Goal: Complete application form

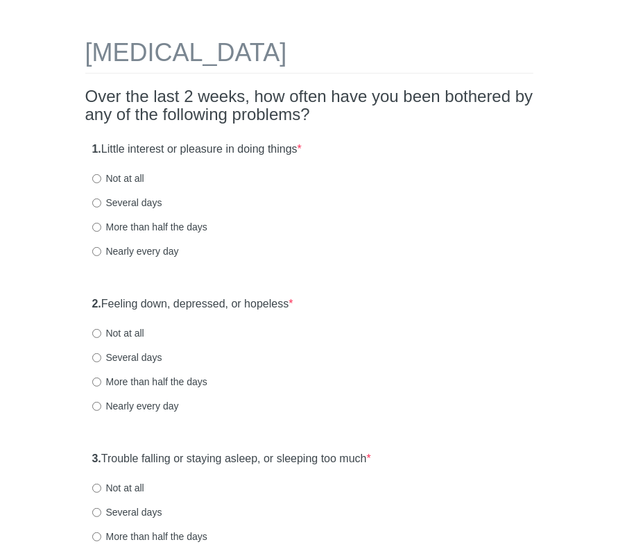
scroll to position [69, 0]
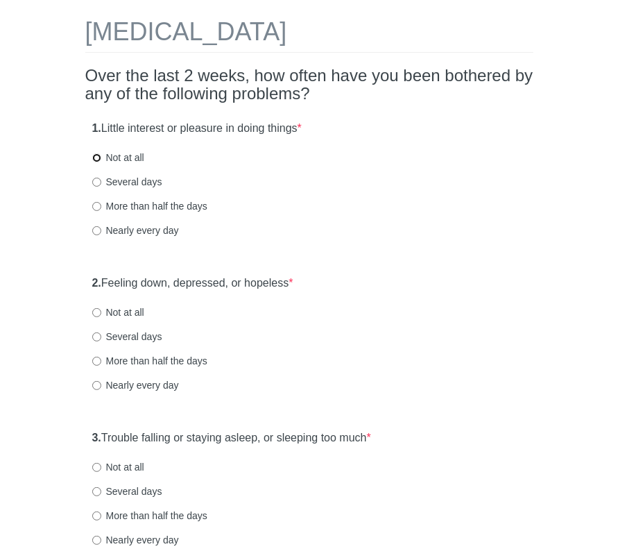
click at [99, 155] on input "Not at all" at bounding box center [96, 157] width 9 height 9
radio input "true"
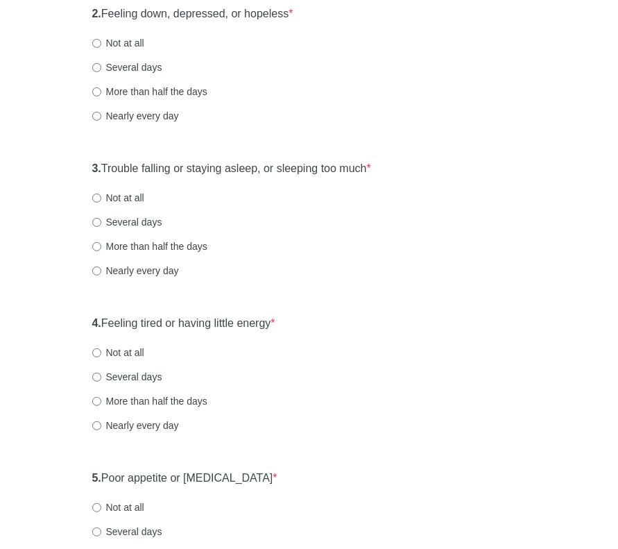
scroll to position [347, 0]
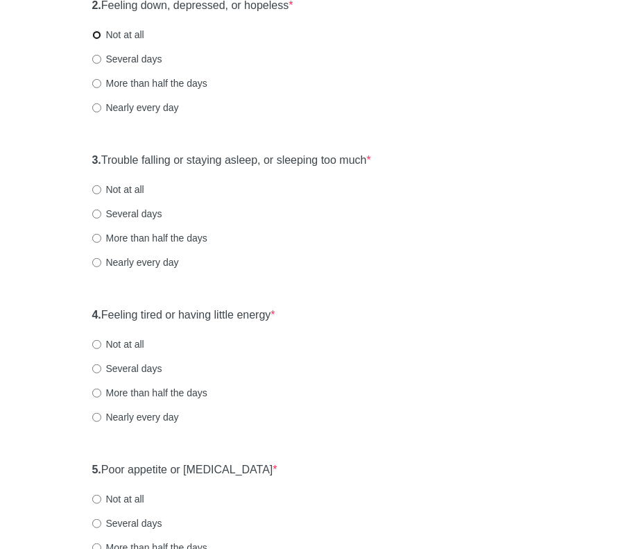
click at [99, 35] on input "Not at all" at bounding box center [96, 35] width 9 height 9
radio input "true"
click at [94, 211] on input "Several days" at bounding box center [96, 214] width 9 height 9
radio input "true"
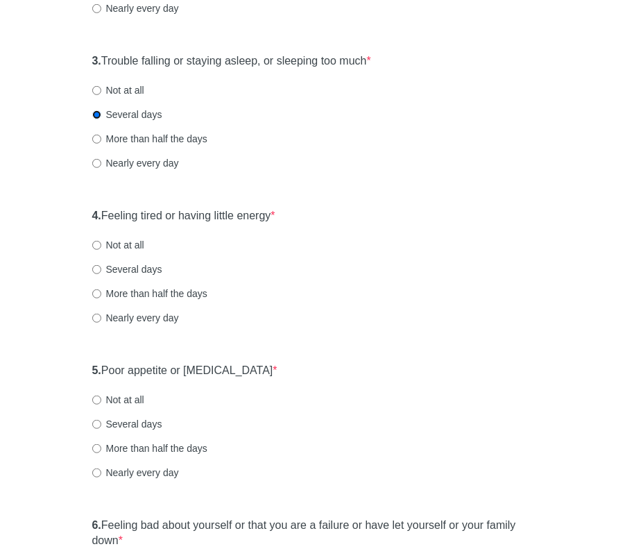
scroll to position [555, 0]
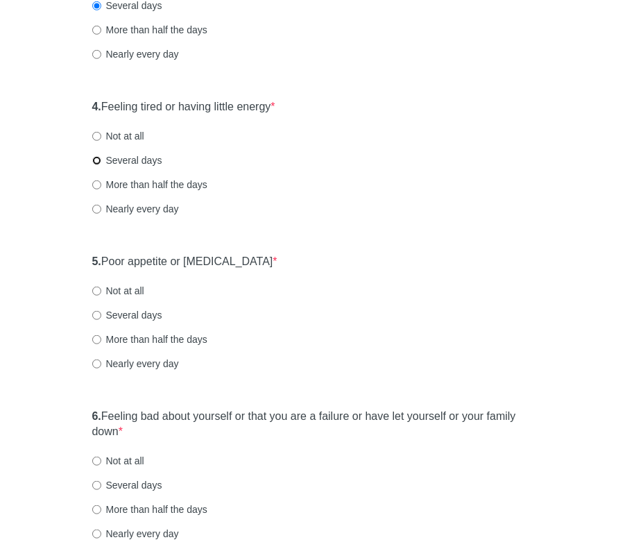
click at [98, 159] on input "Several days" at bounding box center [96, 160] width 9 height 9
radio input "true"
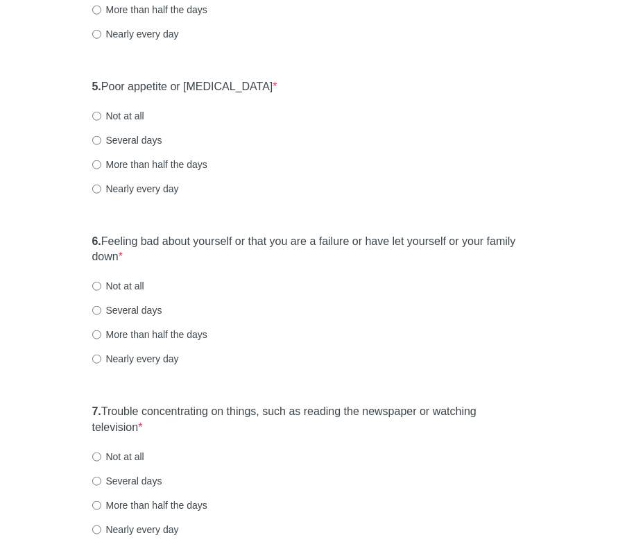
scroll to position [763, 0]
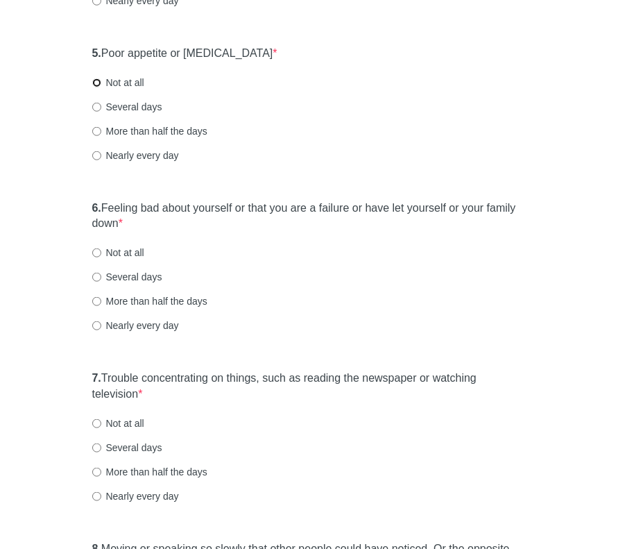
click at [96, 83] on input "Not at all" at bounding box center [96, 82] width 9 height 9
radio input "true"
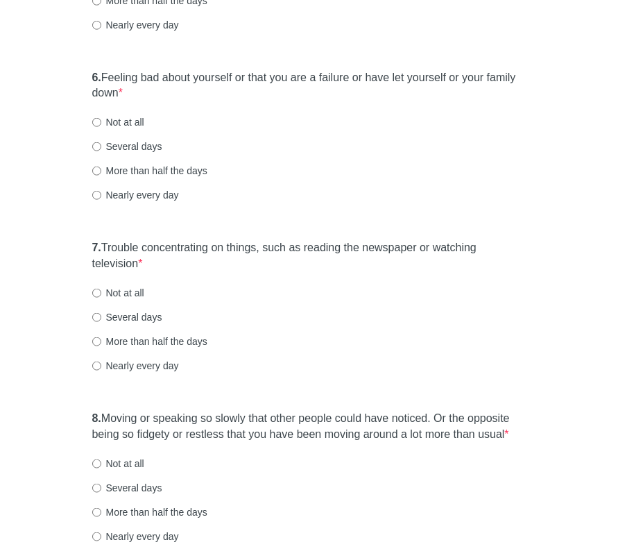
scroll to position [902, 0]
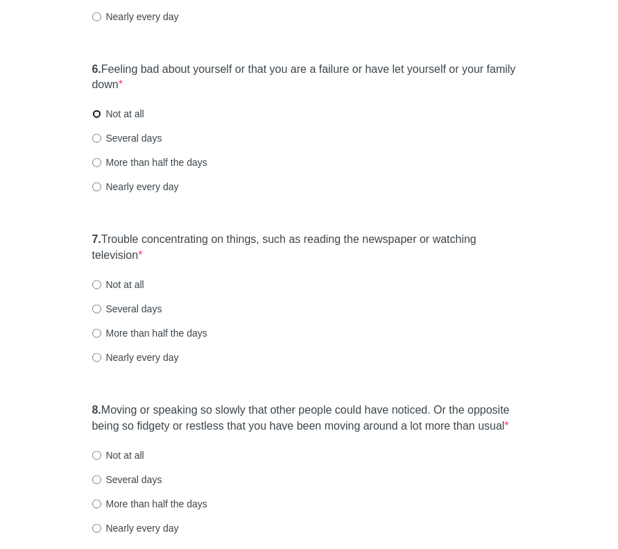
click at [98, 113] on input "Not at all" at bounding box center [96, 114] width 9 height 9
radio input "true"
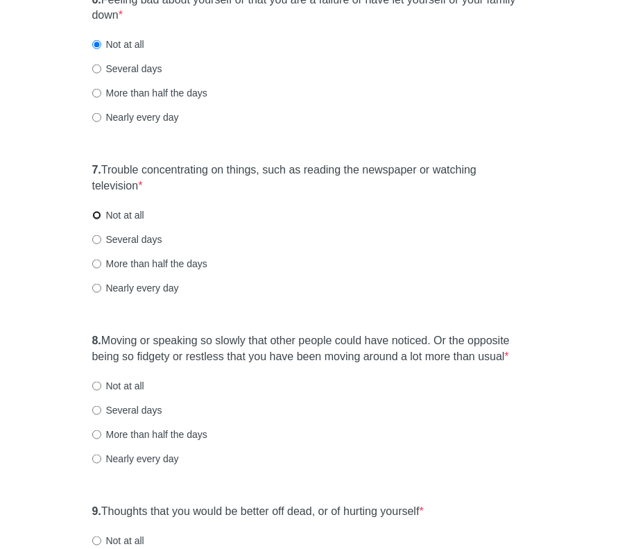
click at [94, 213] on input "Not at all" at bounding box center [96, 215] width 9 height 9
radio input "true"
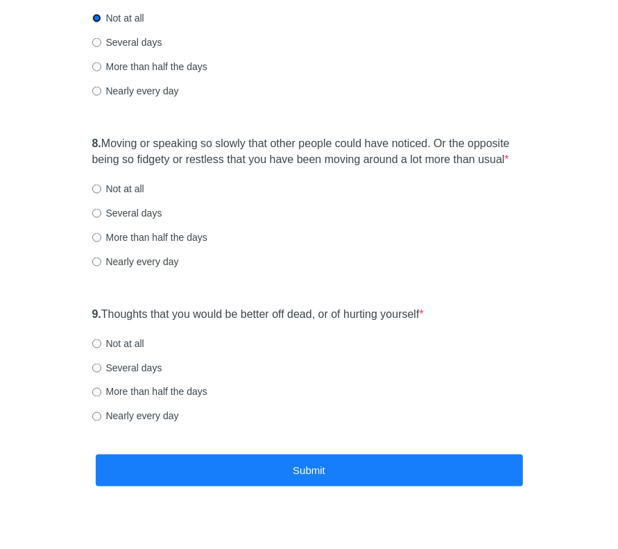
scroll to position [1180, 0]
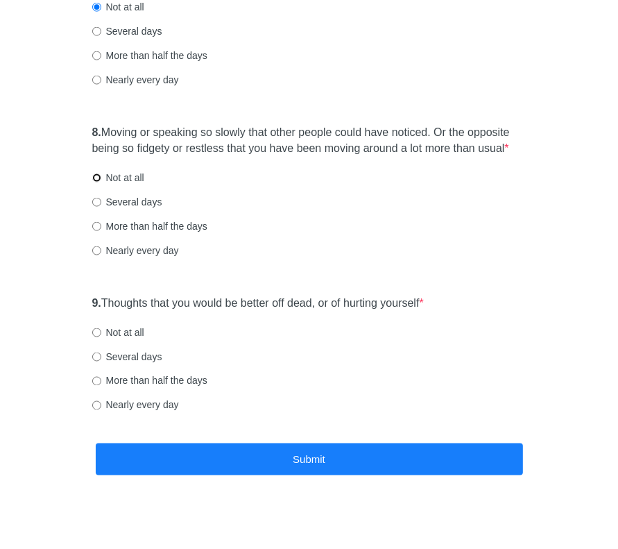
click at [98, 178] on input "Not at all" at bounding box center [96, 178] width 9 height 9
radio input "true"
click at [99, 330] on input "Not at all" at bounding box center [96, 332] width 9 height 9
radio input "true"
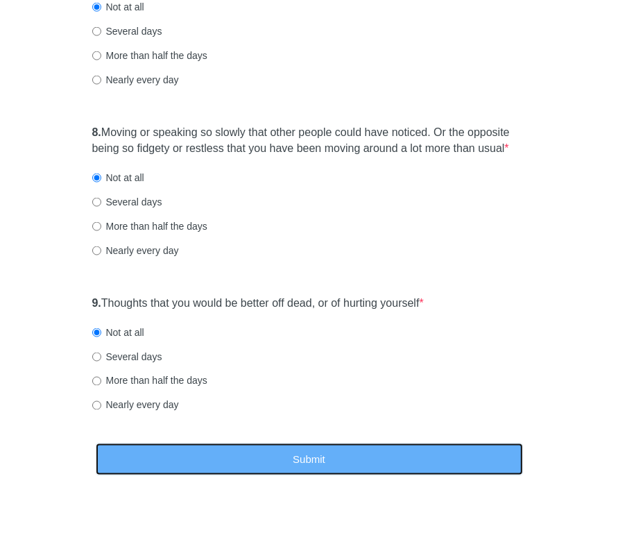
click at [269, 459] on button "Submit" at bounding box center [310, 459] width 428 height 33
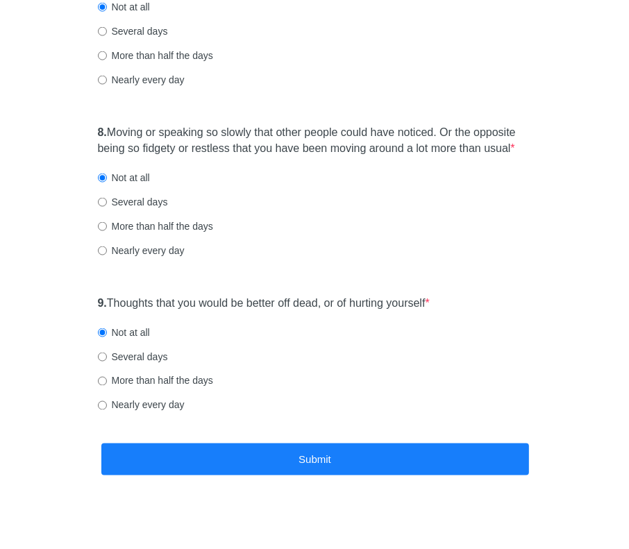
scroll to position [0, 0]
